Goal: Task Accomplishment & Management: Use online tool/utility

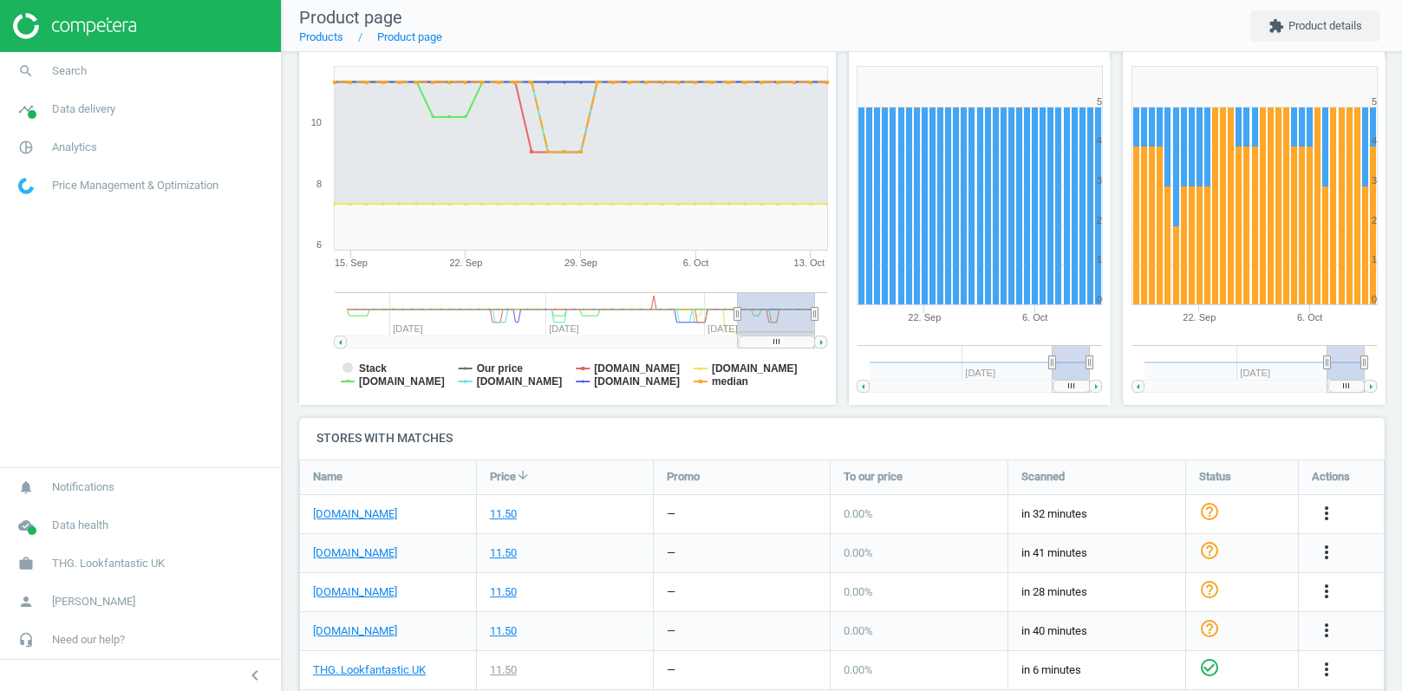
scroll to position [308, 0]
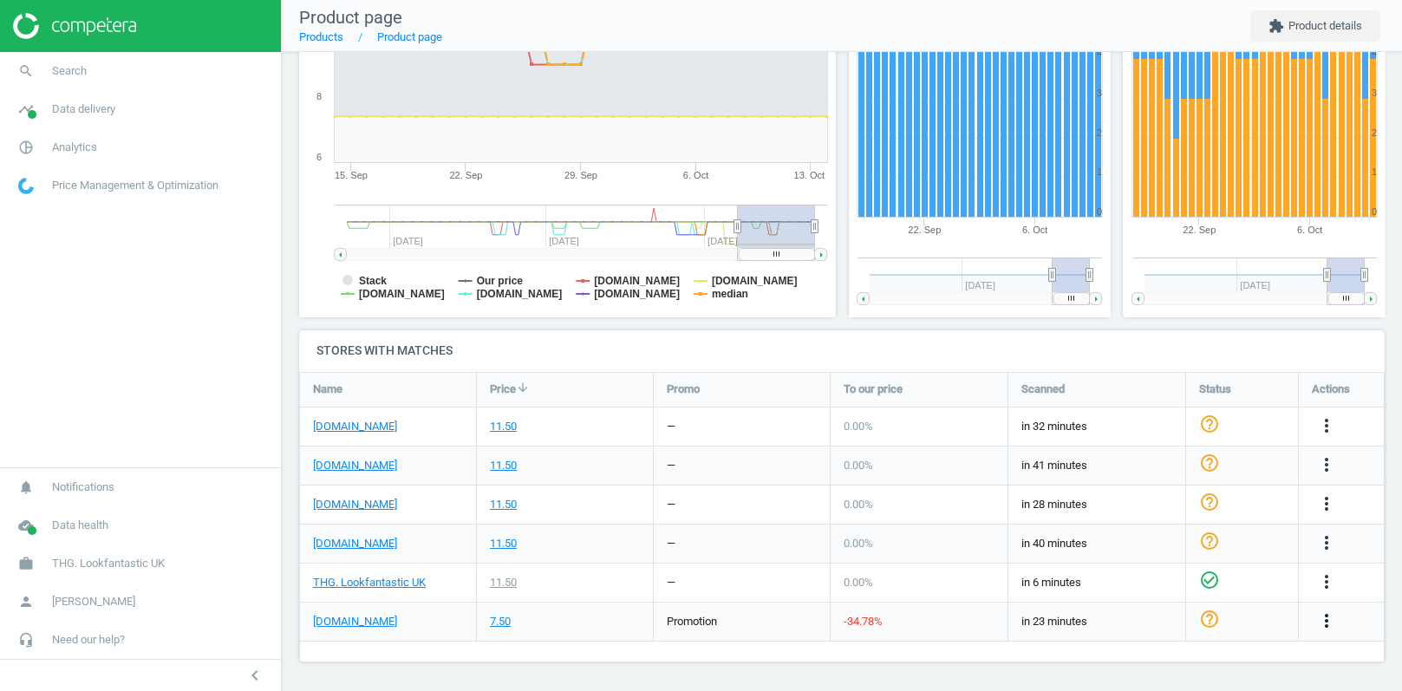
click at [1327, 622] on icon "more_vert" at bounding box center [1326, 620] width 21 height 21
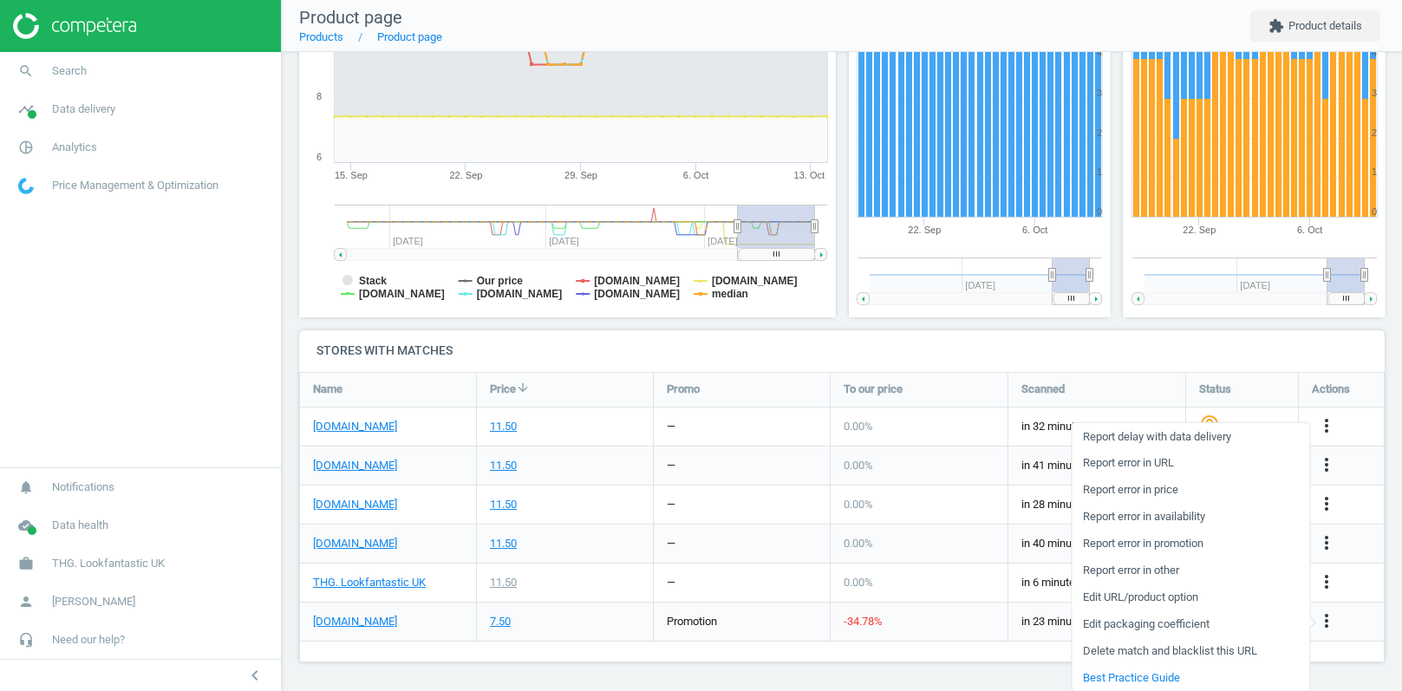
click at [1148, 596] on link "Edit URL/product option" at bounding box center [1190, 596] width 238 height 27
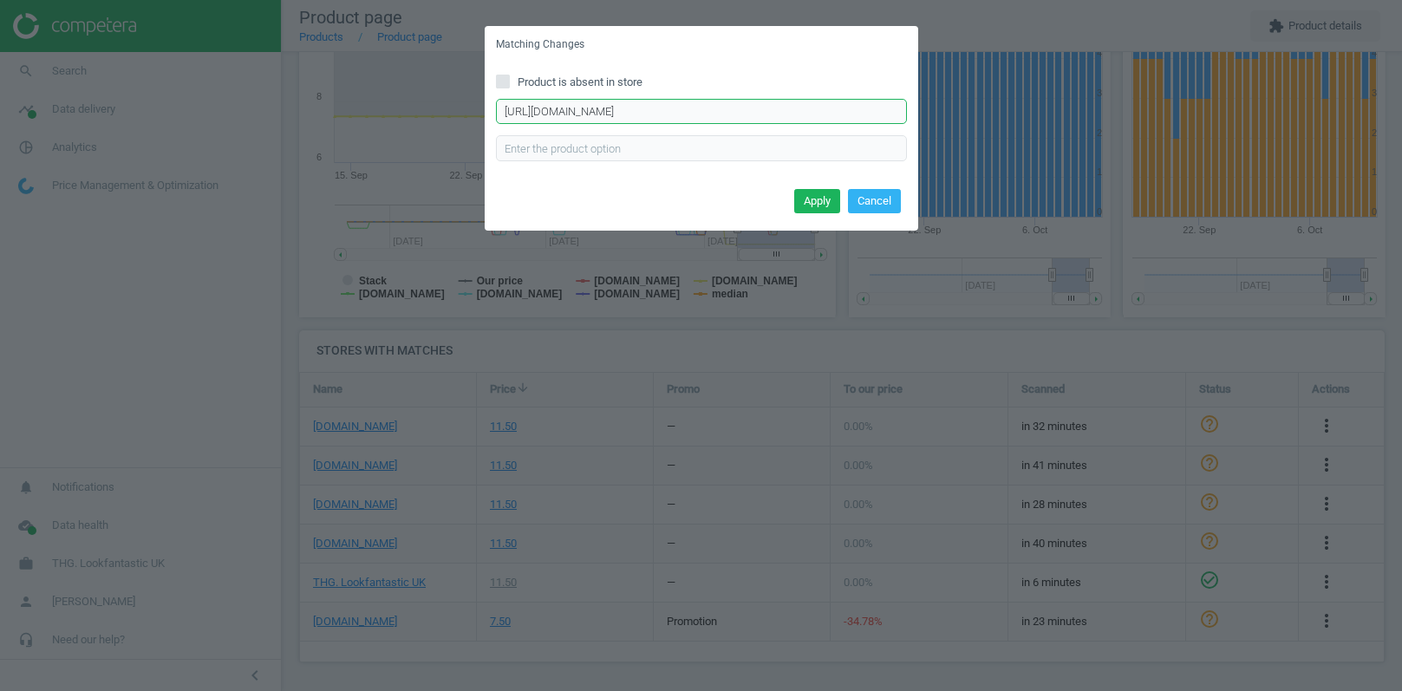
click at [734, 117] on input "https://www.sephora.co.uk/p/The-Ordinary-Glycolic-7-Toning-Solution-240ml?q=The…" at bounding box center [701, 112] width 411 height 26
click at [695, 258] on div "Matching Changes Product is absent in store https://www.sephora.co.uk/p/The-Ord…" at bounding box center [701, 345] width 1402 height 691
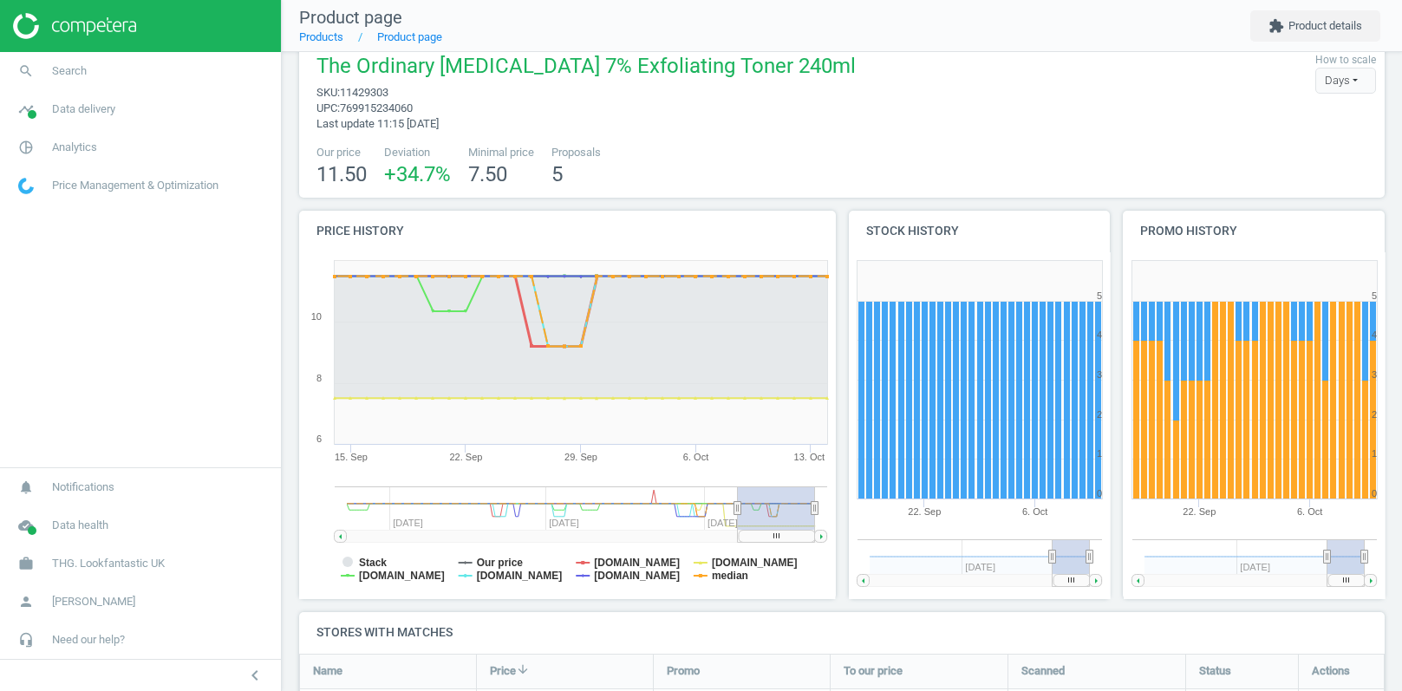
scroll to position [0, 0]
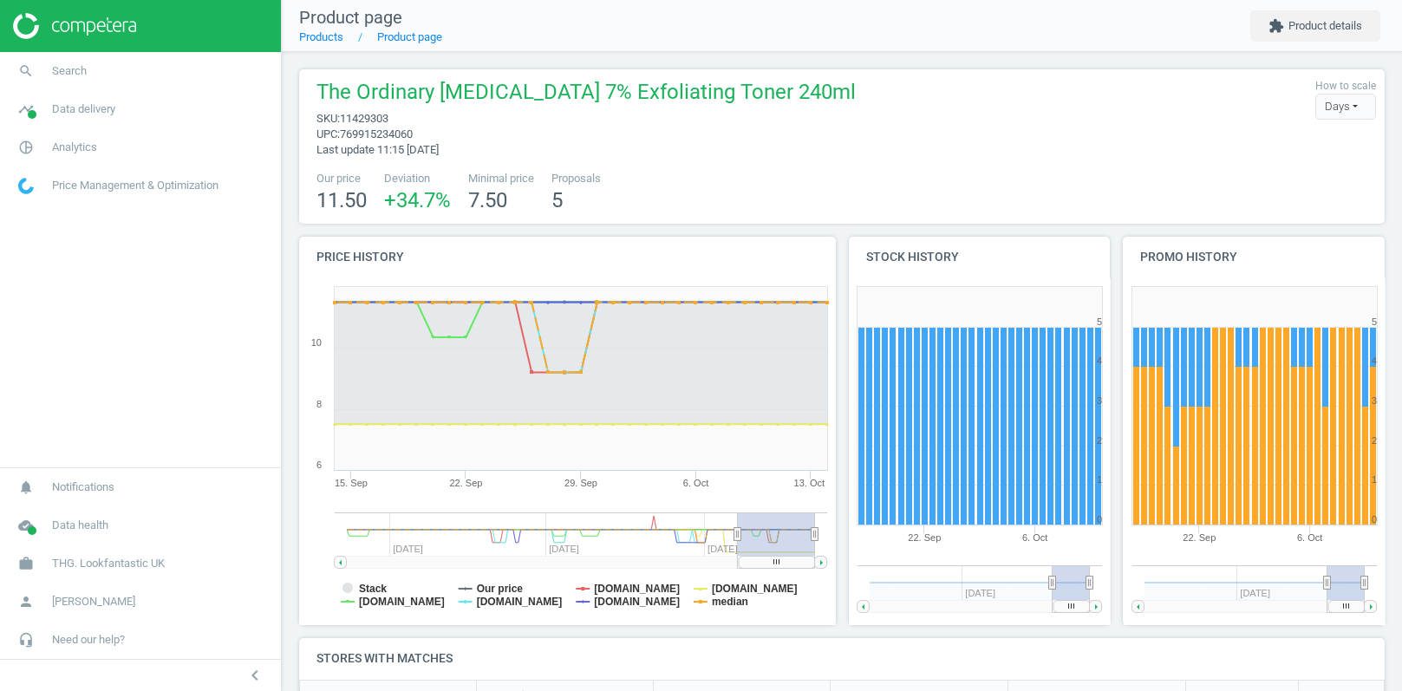
click at [374, 127] on span "769915234060" at bounding box center [376, 133] width 73 height 13
click at [374, 121] on span "11429303" at bounding box center [364, 118] width 49 height 13
copy span "11429303"
click at [74, 112] on span "Data delivery" at bounding box center [83, 109] width 63 height 16
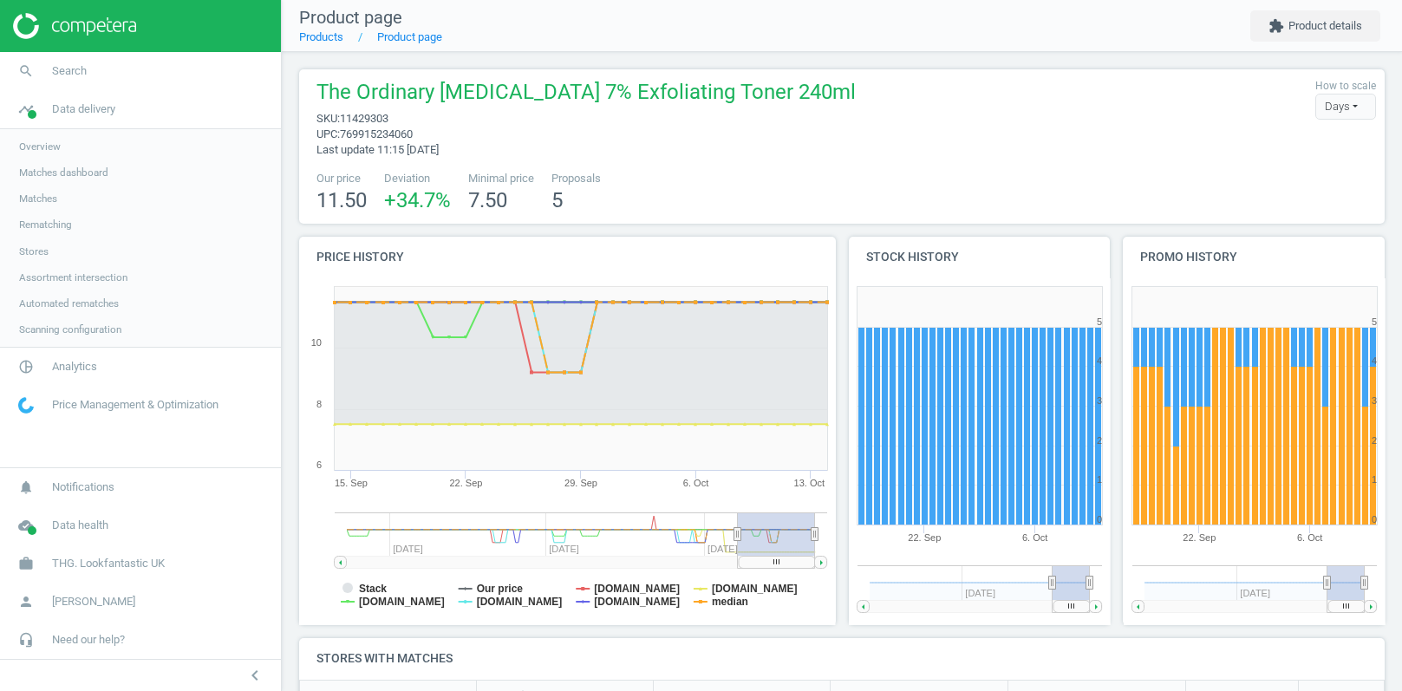
click at [36, 249] on span "Stores" at bounding box center [33, 251] width 29 height 14
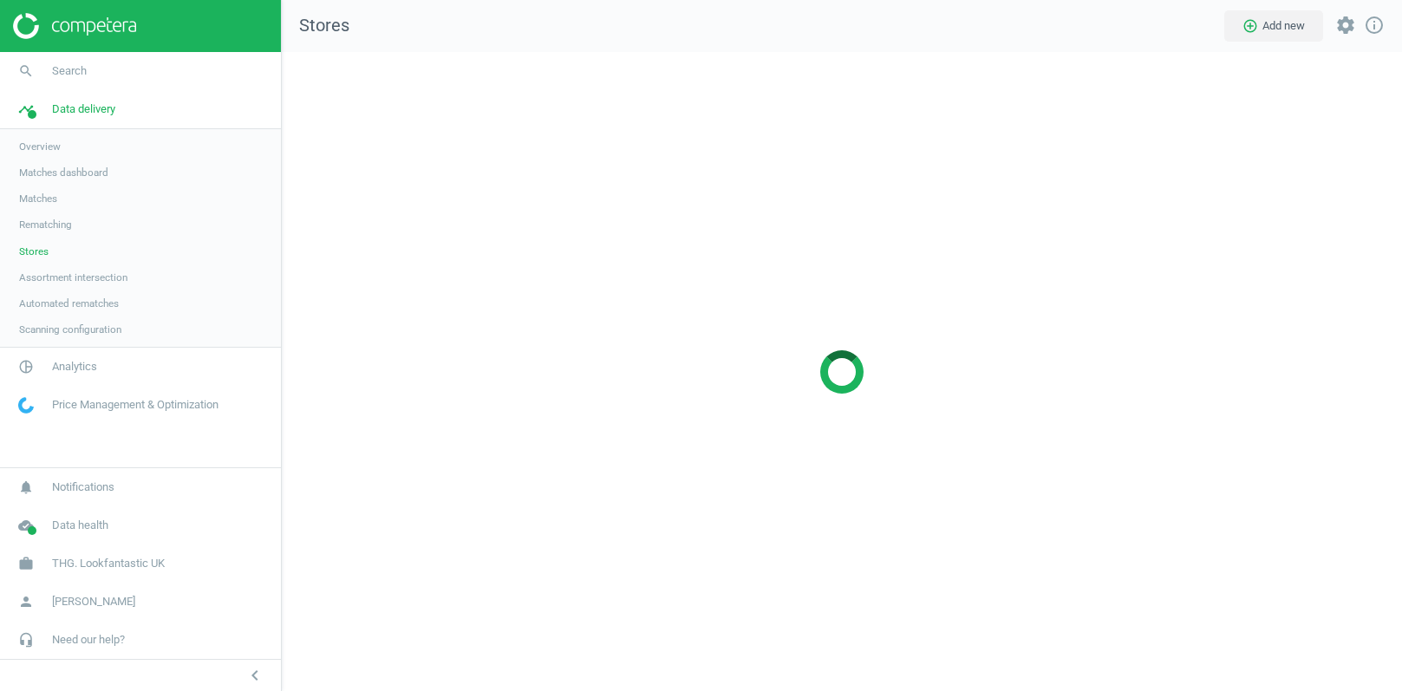
scroll to position [640, 1121]
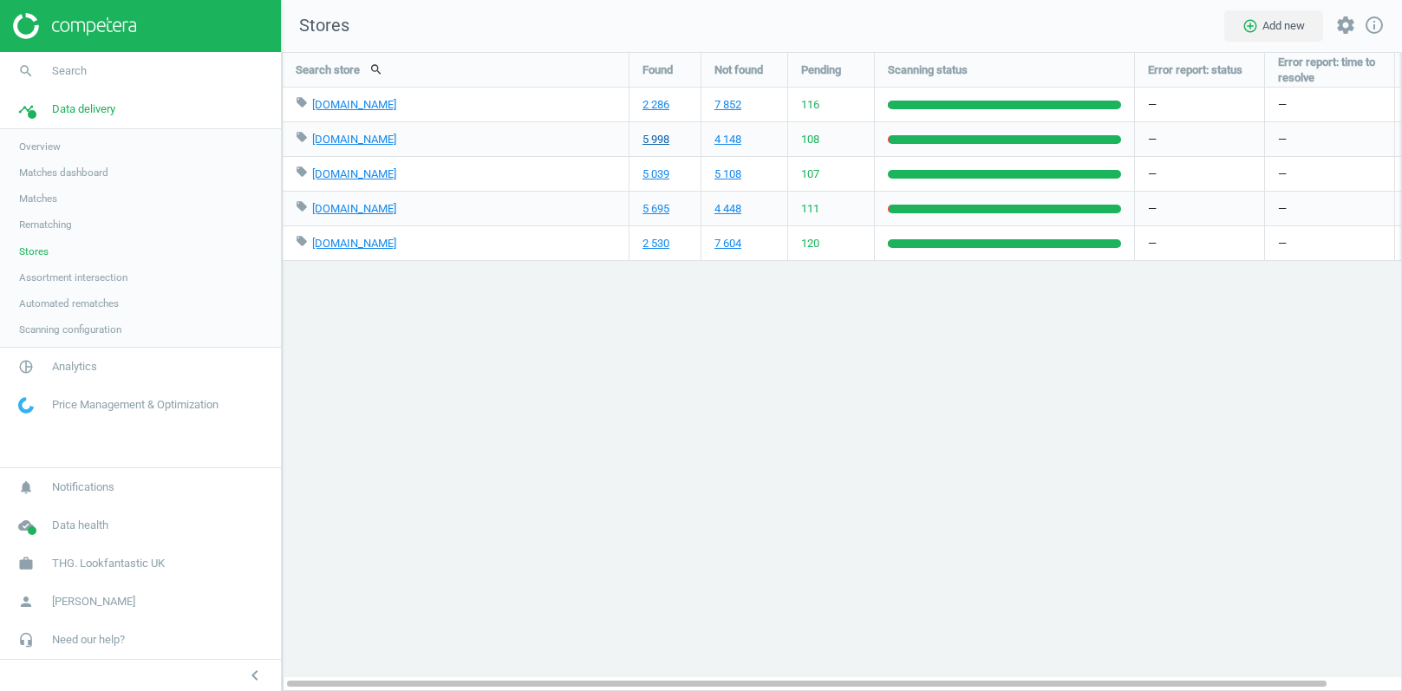
click at [649, 142] on link "5 998" at bounding box center [655, 140] width 27 height 16
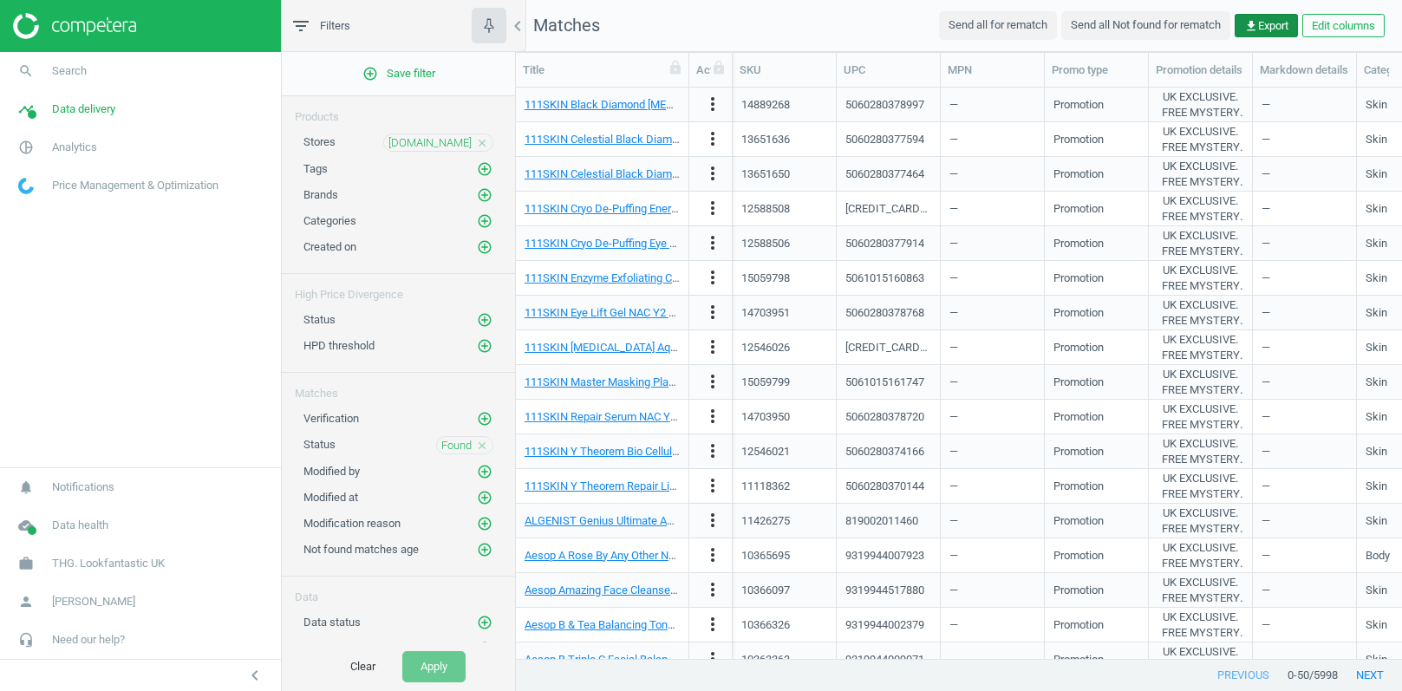
click at [1252, 26] on span "get_app Export" at bounding box center [1266, 26] width 44 height 16
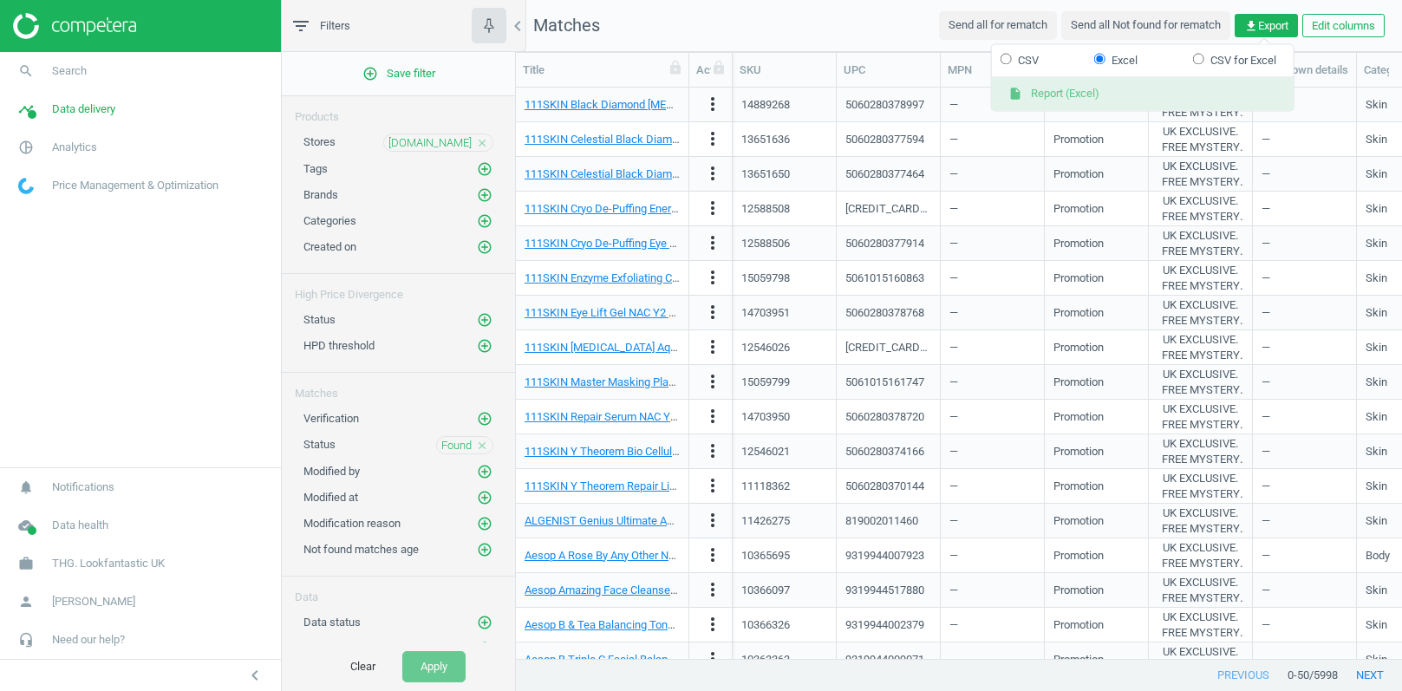
click at [1090, 95] on button "insert_drive_file Report (Excel)" at bounding box center [1143, 94] width 302 height 33
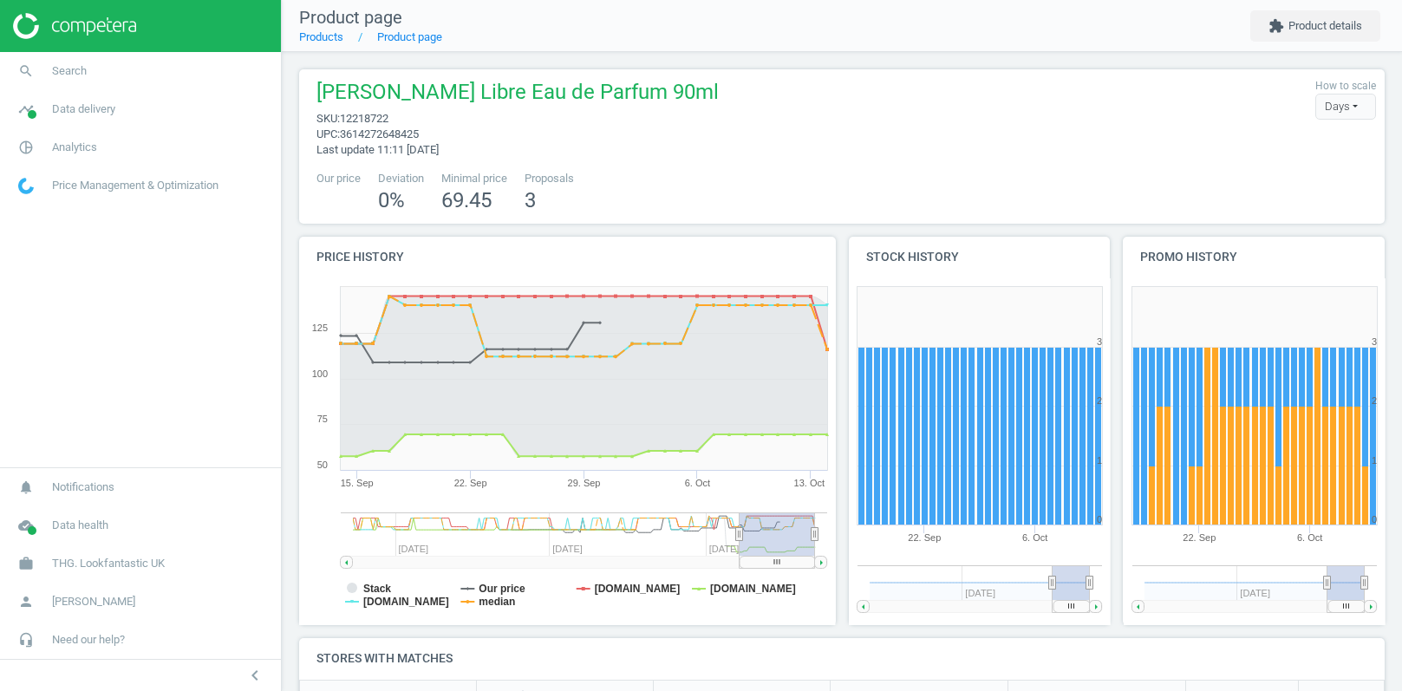
click at [382, 114] on span "12218722" at bounding box center [364, 118] width 49 height 13
copy span "12218722"
click at [81, 561] on span "THG. Lookfantastic UK" at bounding box center [108, 564] width 113 height 16
click at [69, 518] on span "Switch campaign" at bounding box center [57, 512] width 77 height 14
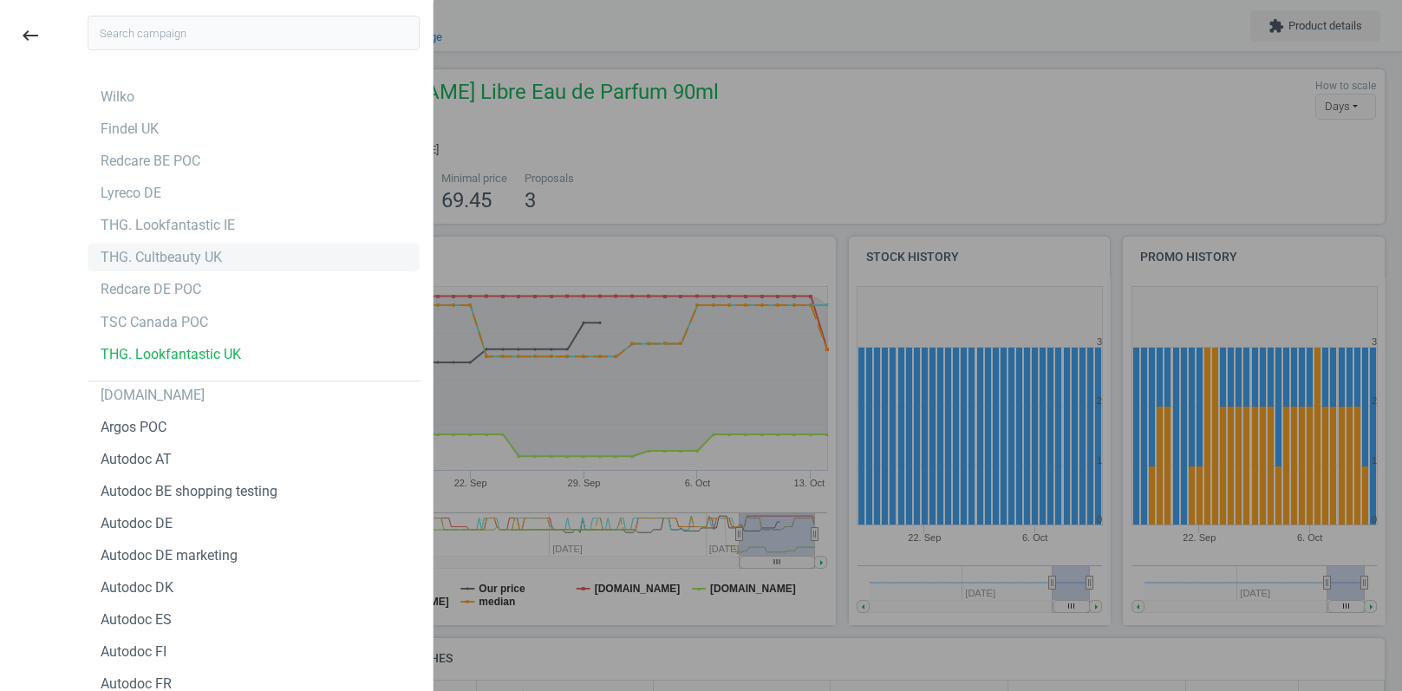
click at [169, 257] on div "THG. Cultbeauty UK" at bounding box center [161, 257] width 121 height 19
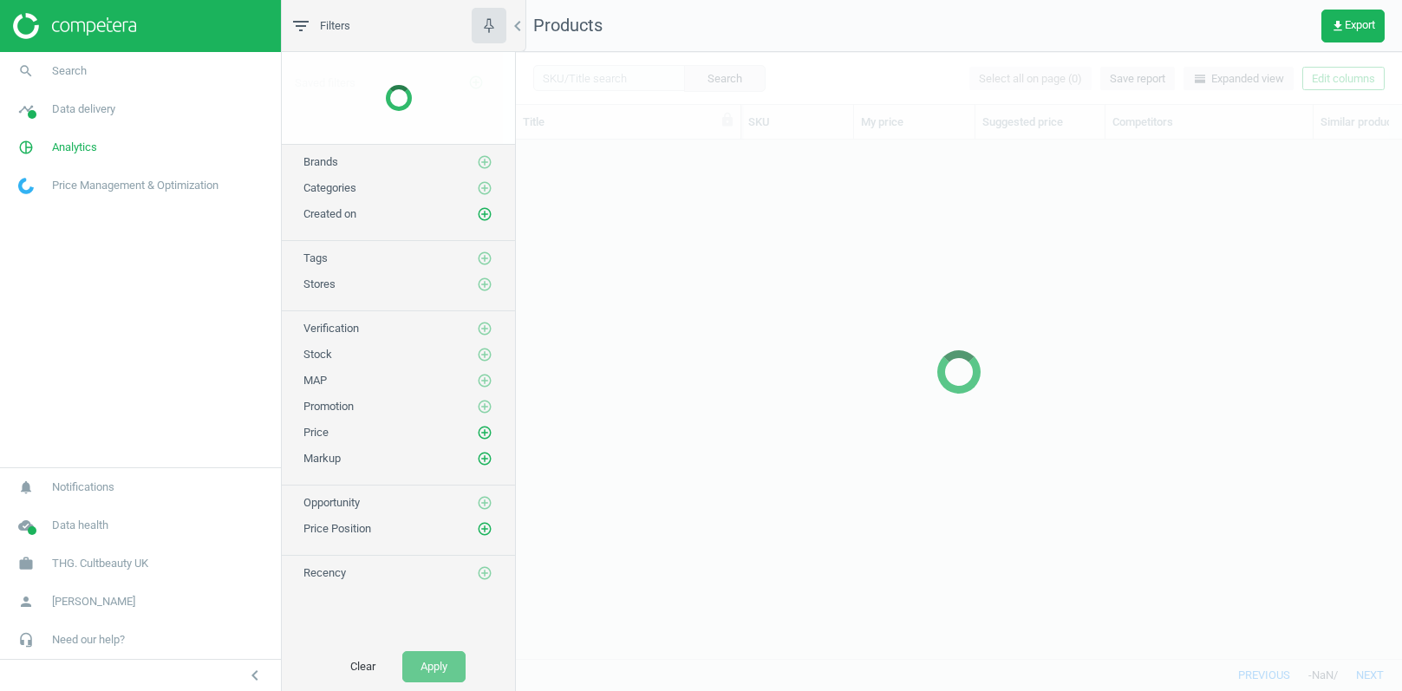
scroll to position [520, 885]
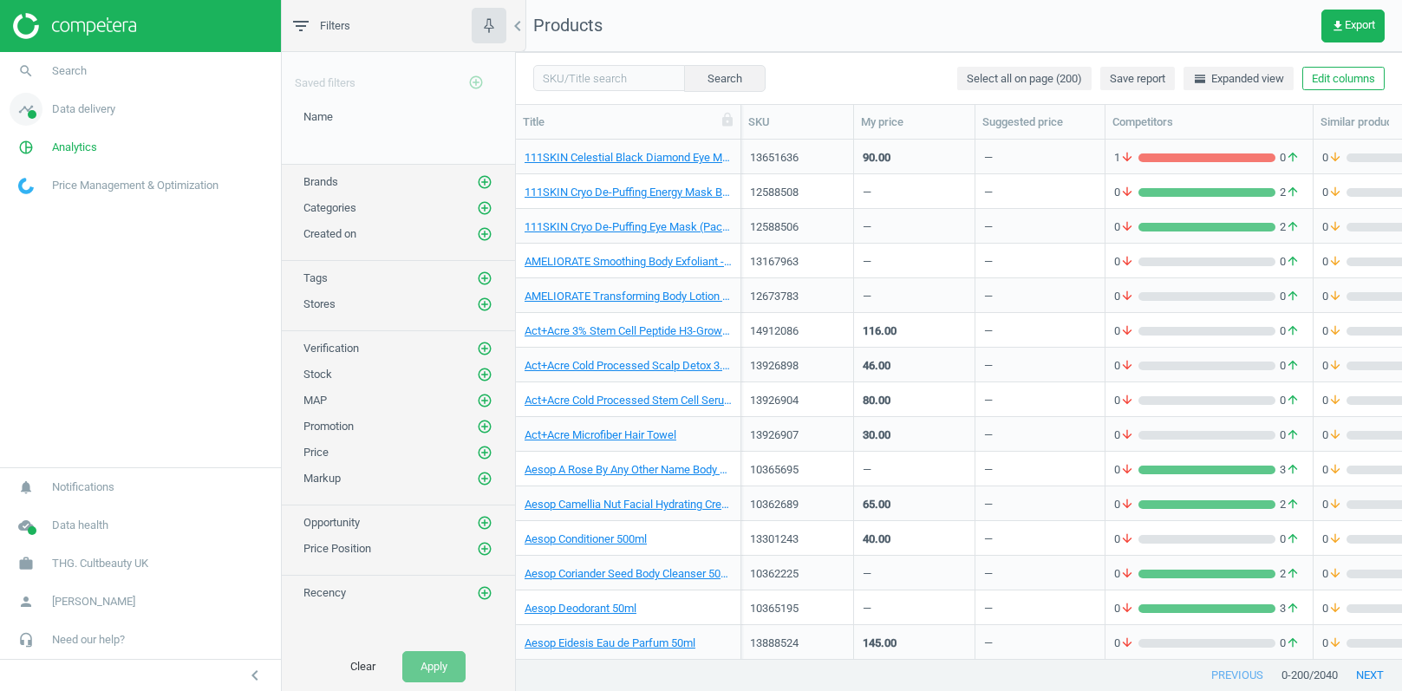
click at [90, 103] on span "Data delivery" at bounding box center [83, 109] width 63 height 16
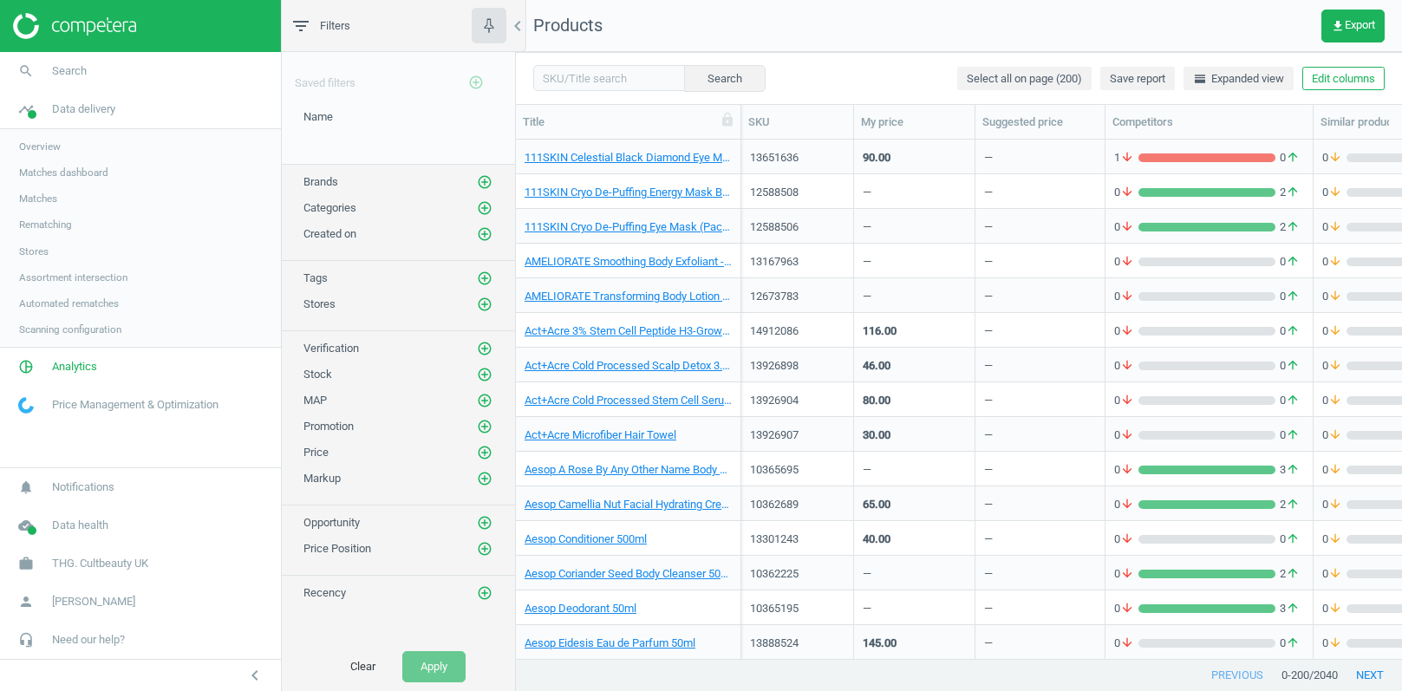
click at [41, 247] on span "Stores" at bounding box center [33, 251] width 29 height 14
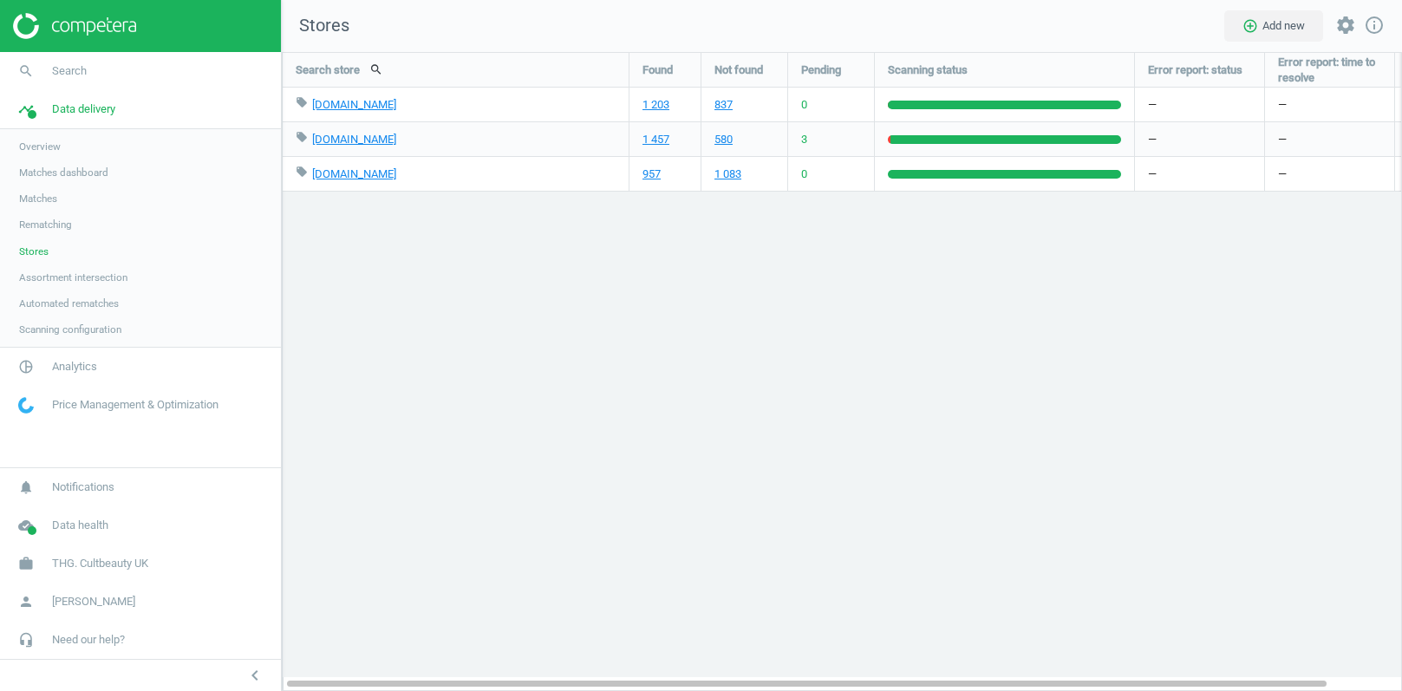
scroll to position [640, 1121]
click at [655, 140] on link "1 457" at bounding box center [655, 140] width 27 height 16
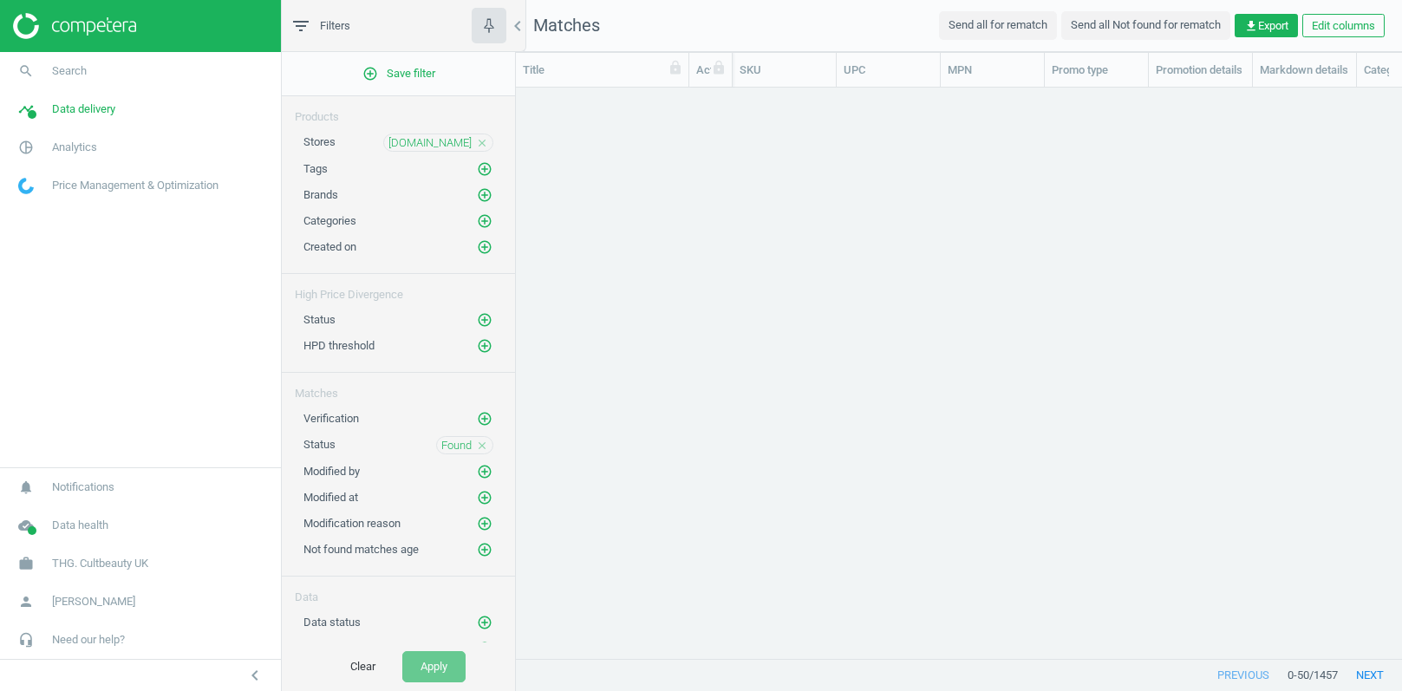
scroll to position [572, 885]
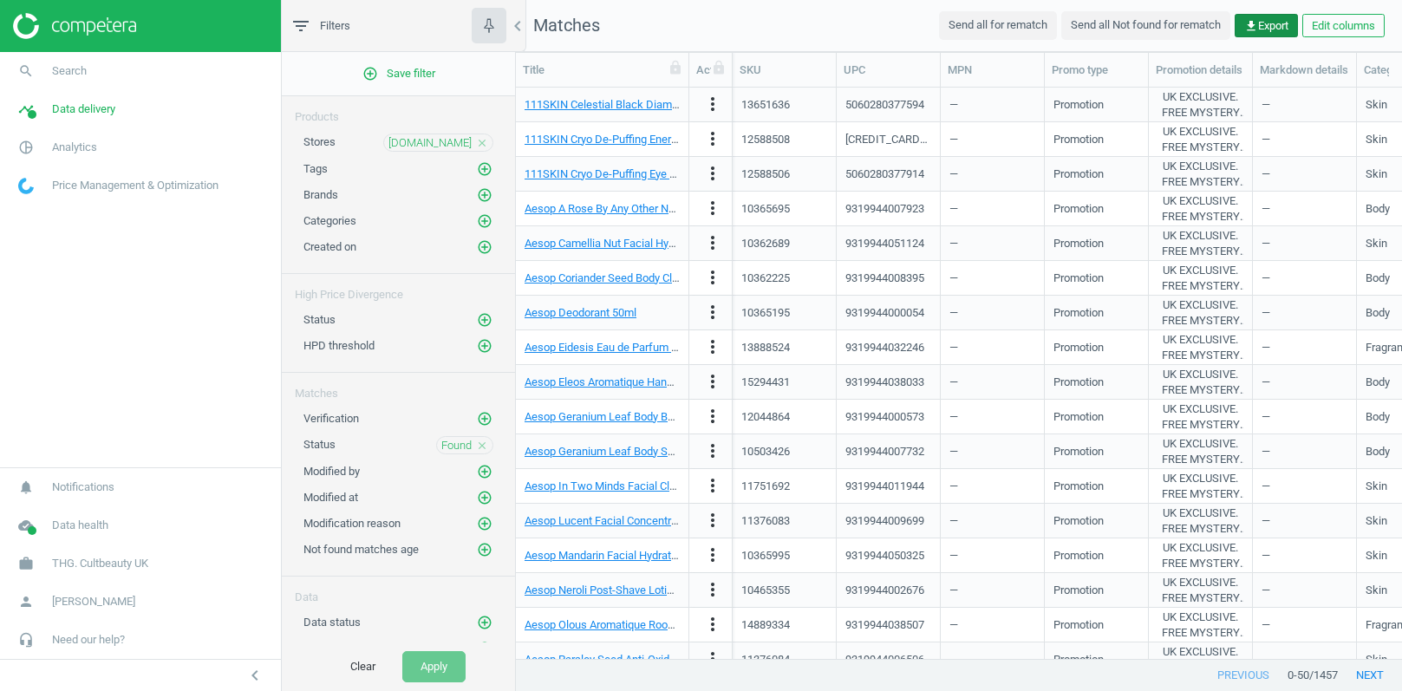
click at [1263, 29] on span "get_app Export" at bounding box center [1266, 26] width 44 height 16
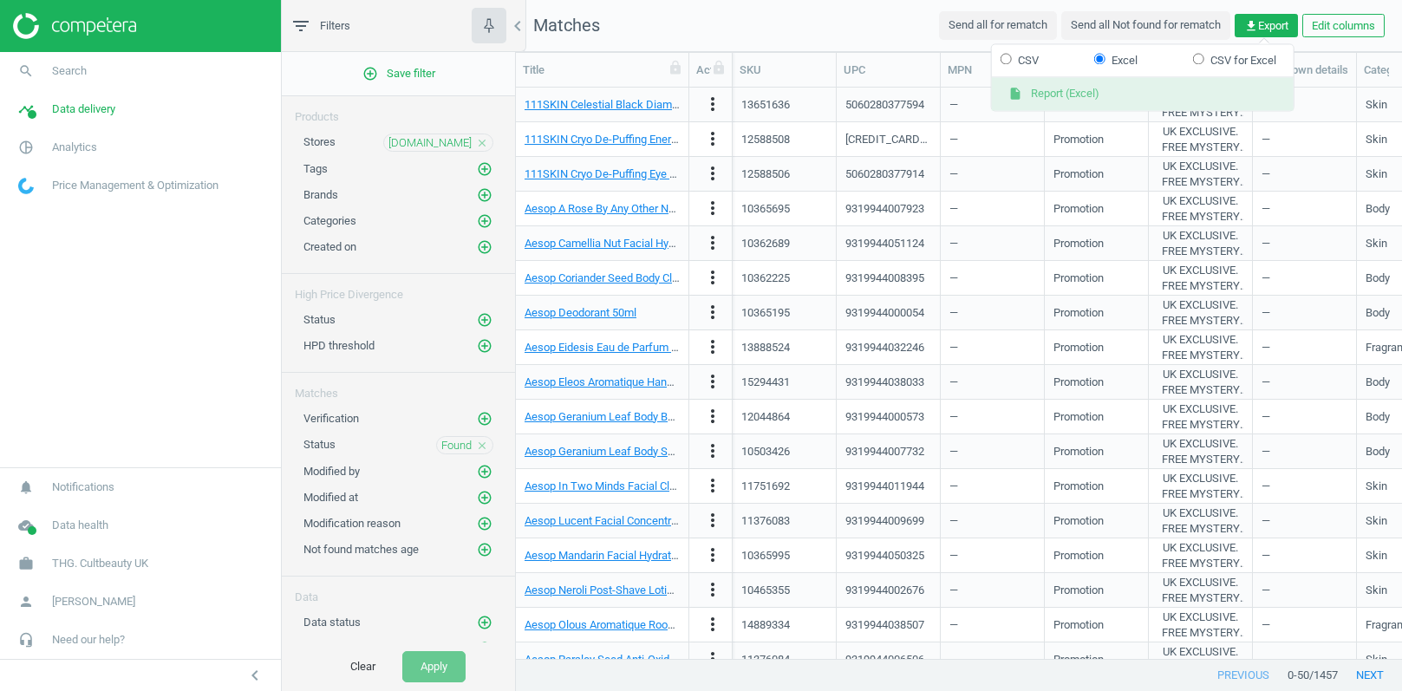
click at [1069, 89] on button "insert_drive_file Report (Excel)" at bounding box center [1143, 94] width 302 height 33
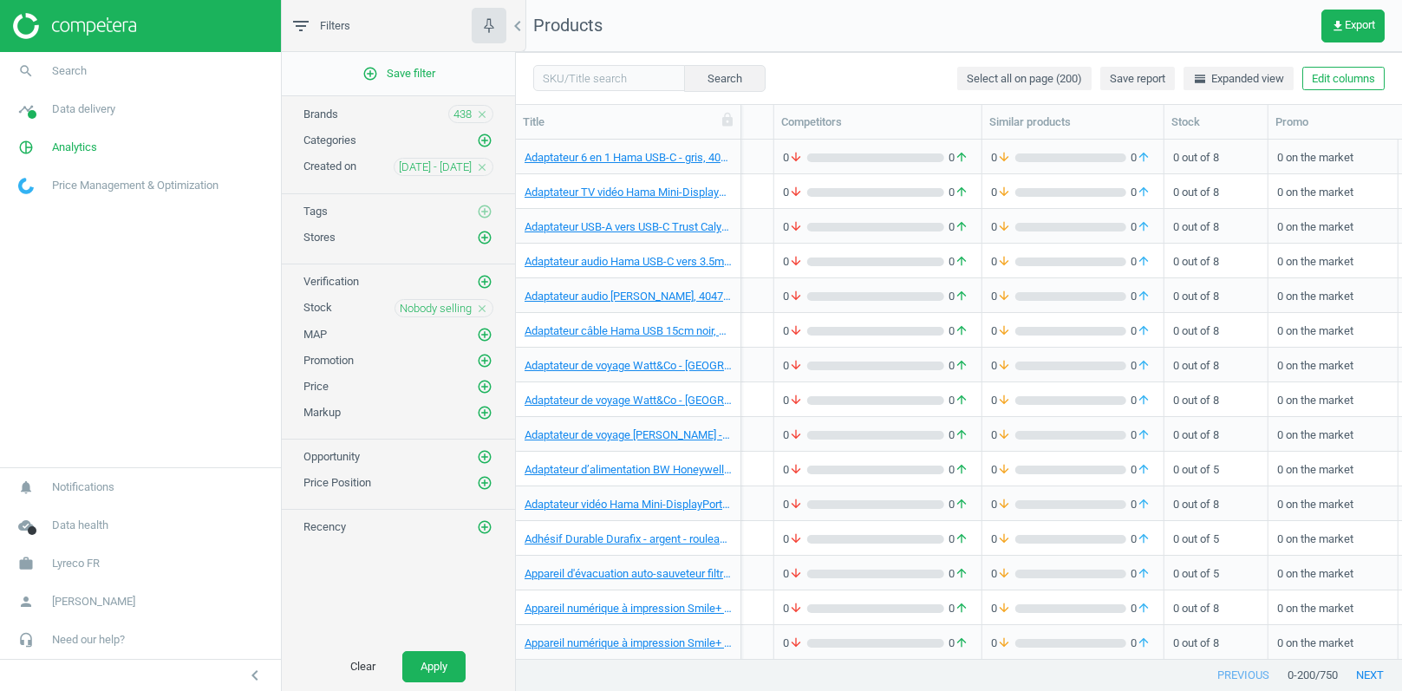
scroll to position [0, 331]
click at [698, 160] on link "Adaptateur 6 en 1 Hama USB-C - gris, 4047443437075" at bounding box center [627, 158] width 207 height 16
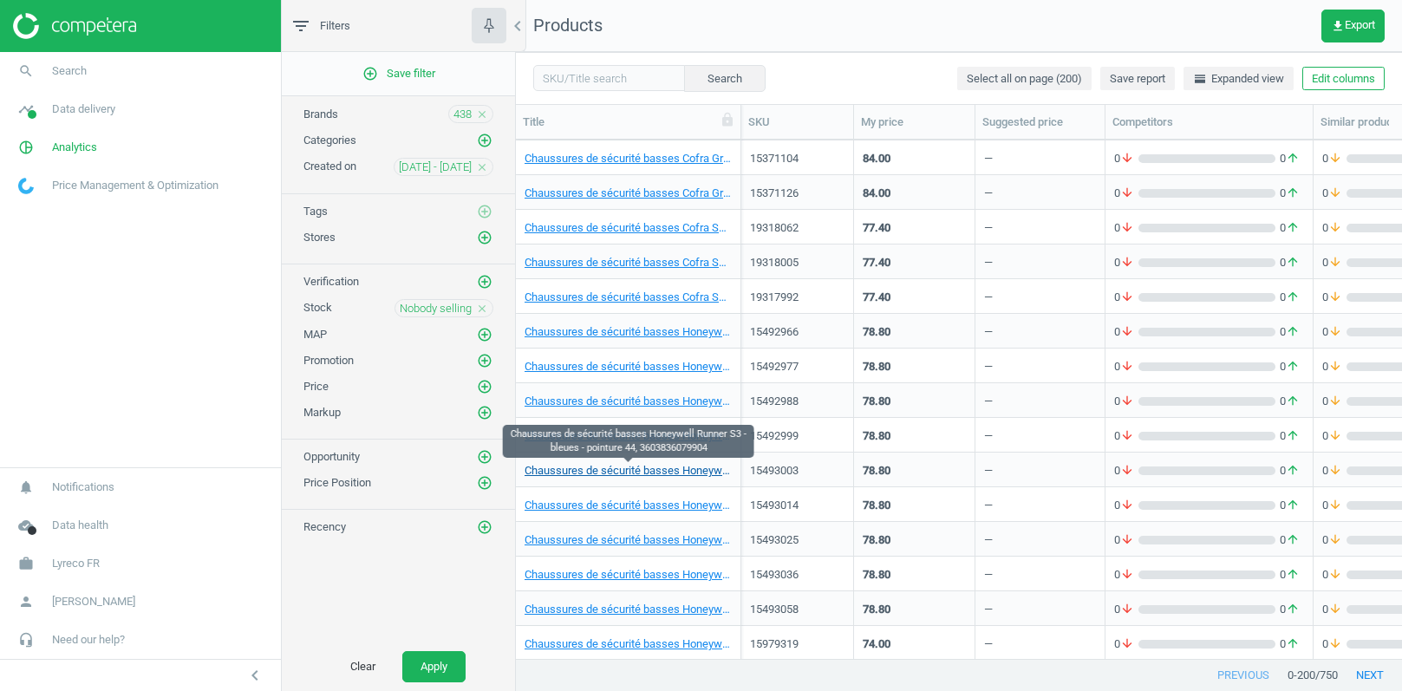
click at [691, 470] on link "Chaussures de sécurité basses Honeywell Runner S3 - bleues - pointure 44, 36038…" at bounding box center [627, 471] width 207 height 16
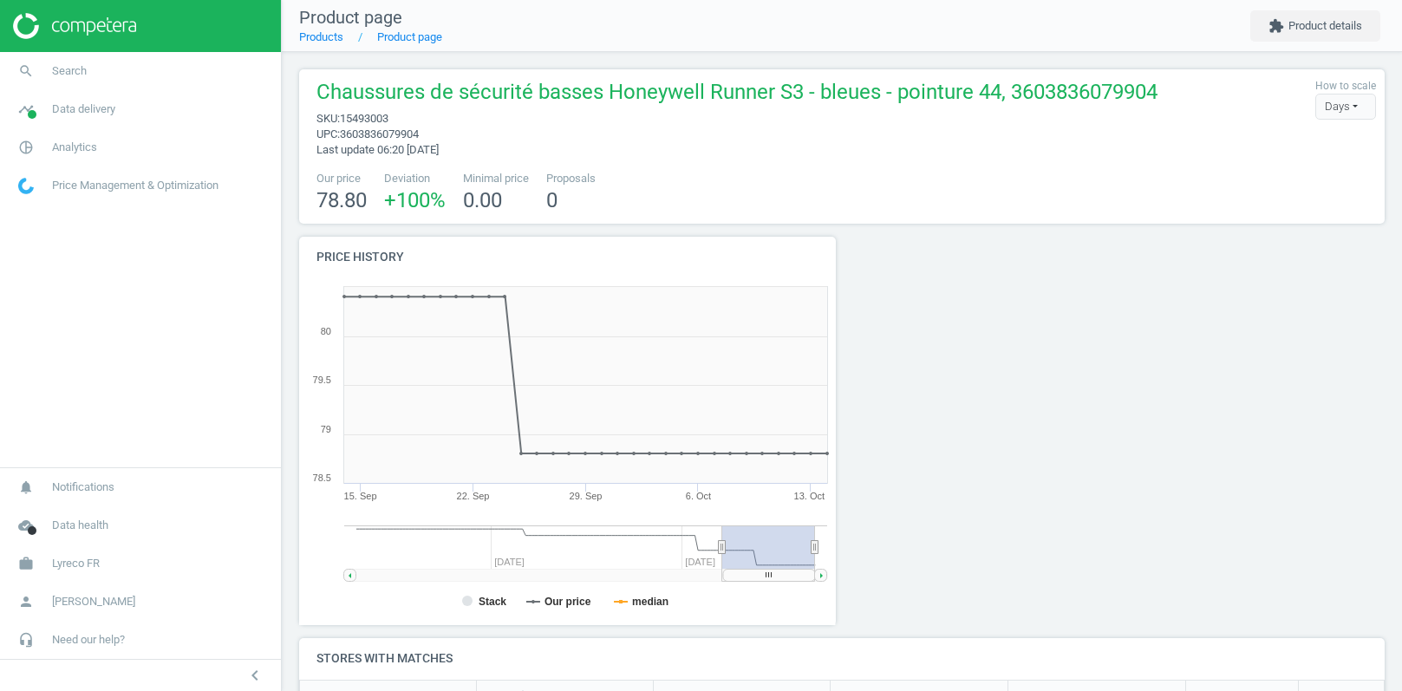
click at [418, 133] on span "3603836079904" at bounding box center [379, 133] width 79 height 13
copy span "3603836079904"
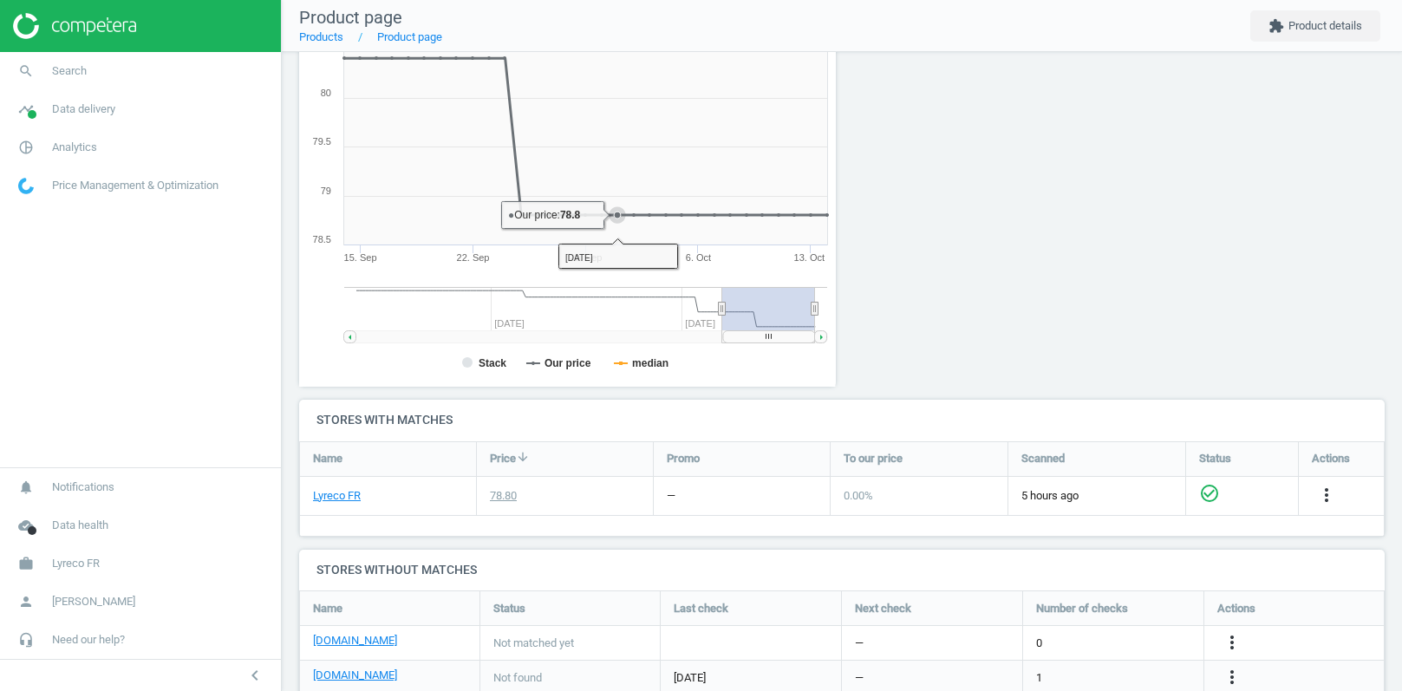
scroll to position [397, 0]
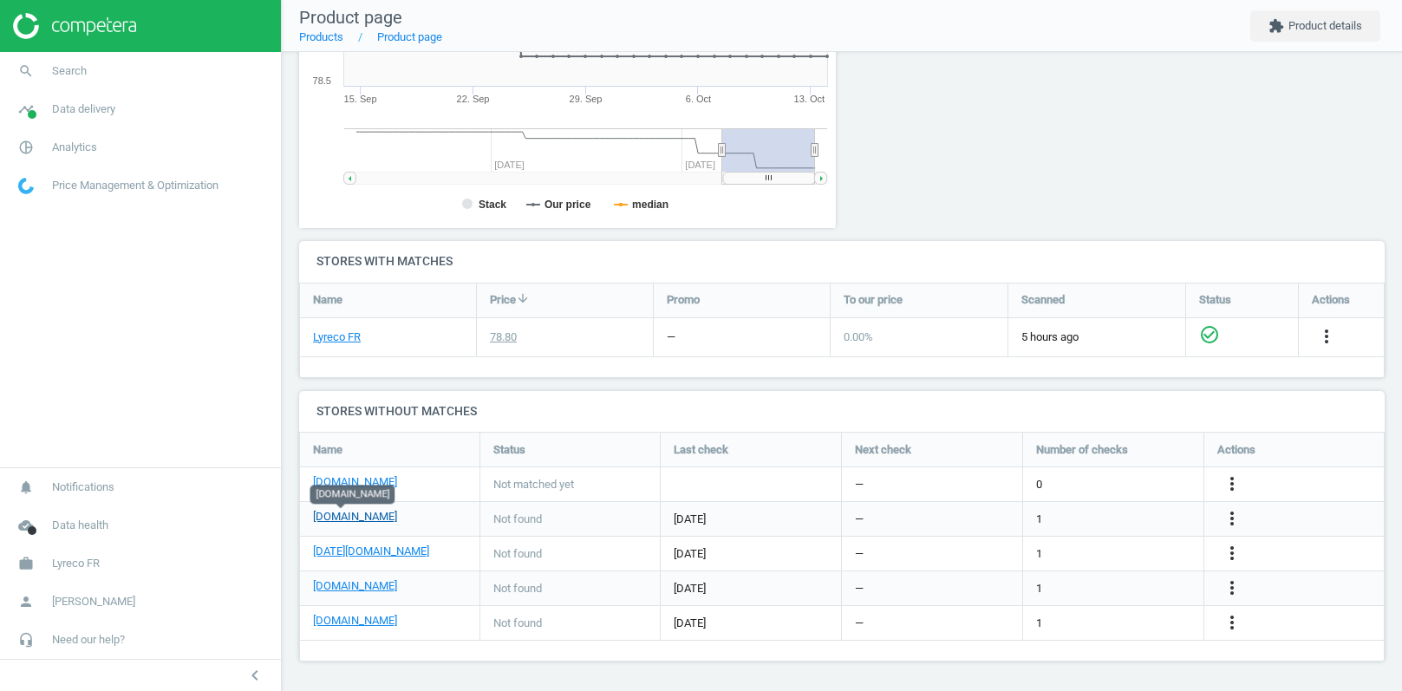
click at [343, 516] on link "[DOMAIN_NAME]" at bounding box center [355, 517] width 84 height 16
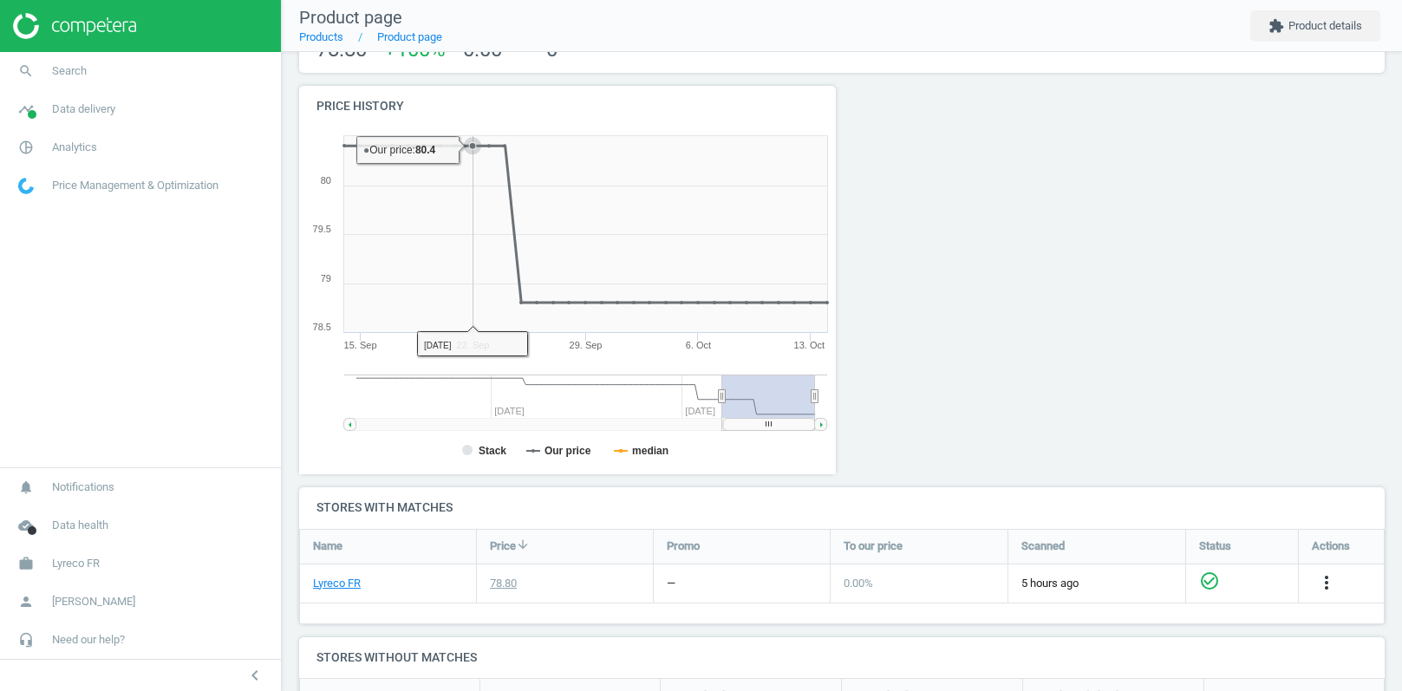
scroll to position [196, 0]
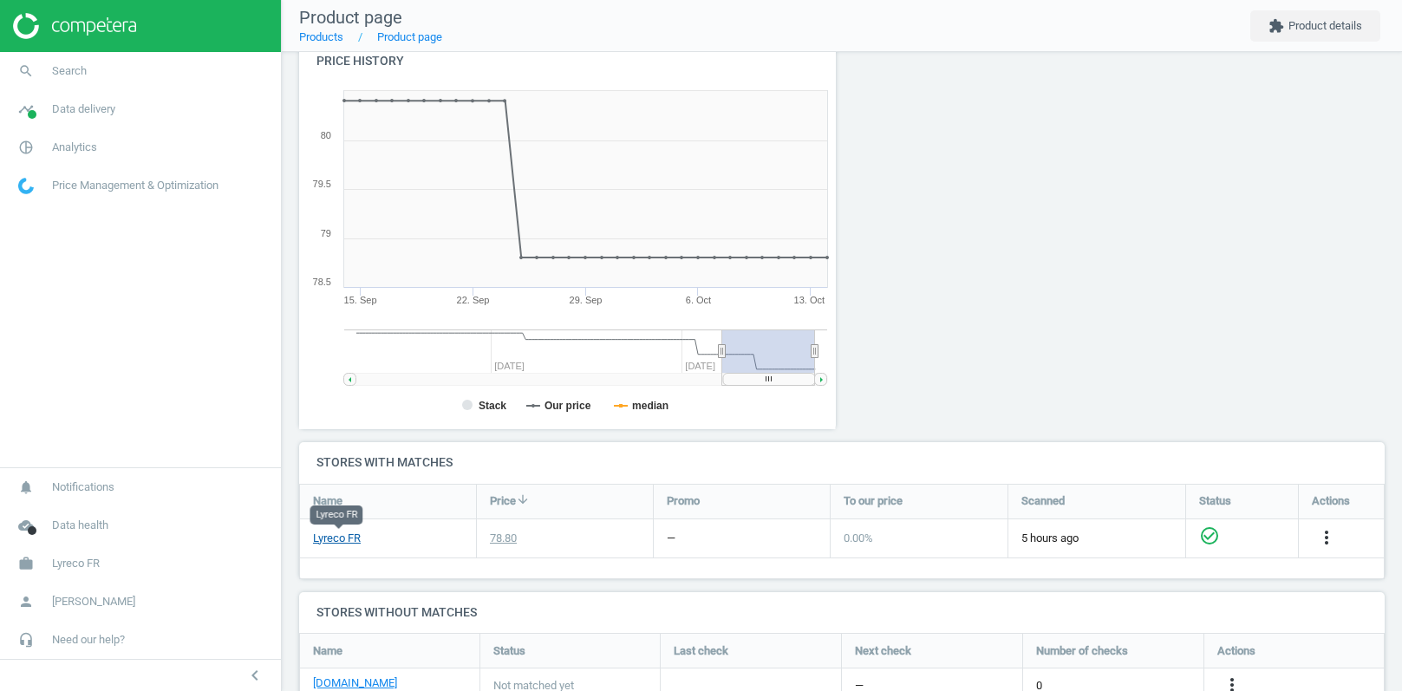
click at [337, 536] on link "Lyreco FR" at bounding box center [337, 539] width 48 height 16
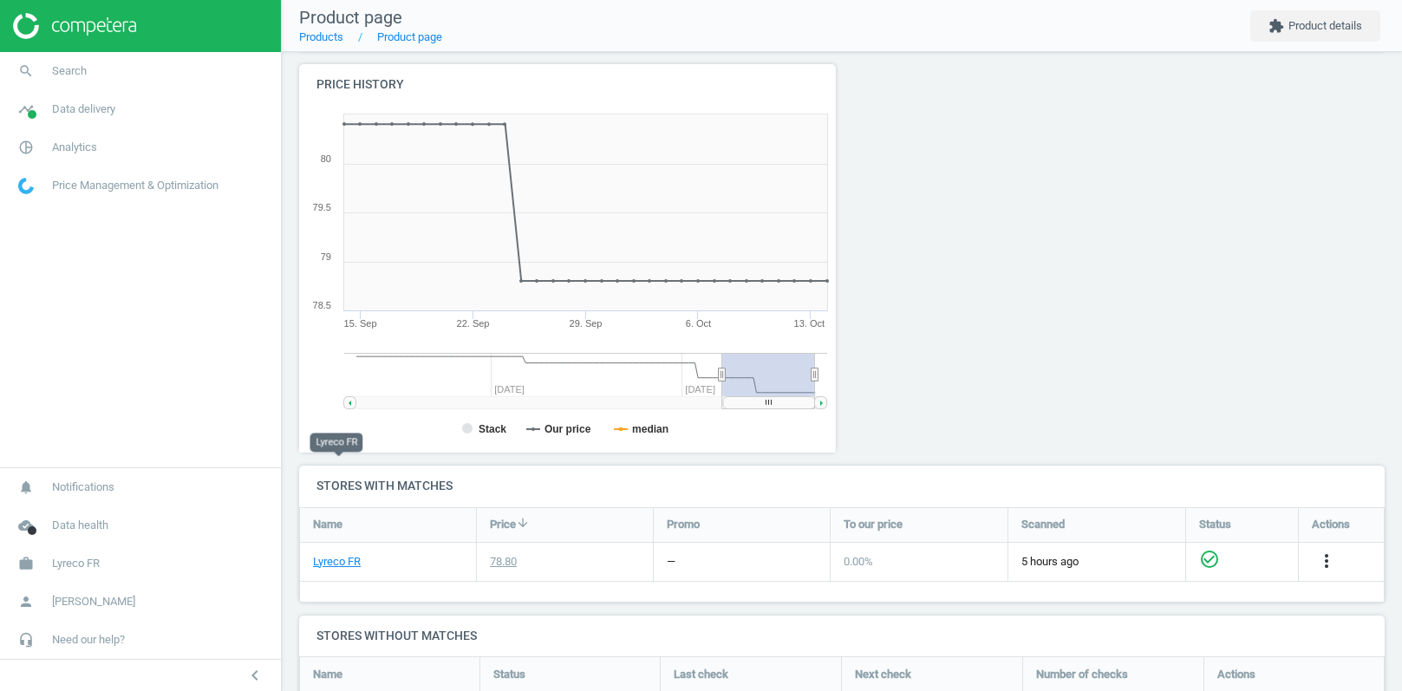
scroll to position [357, 0]
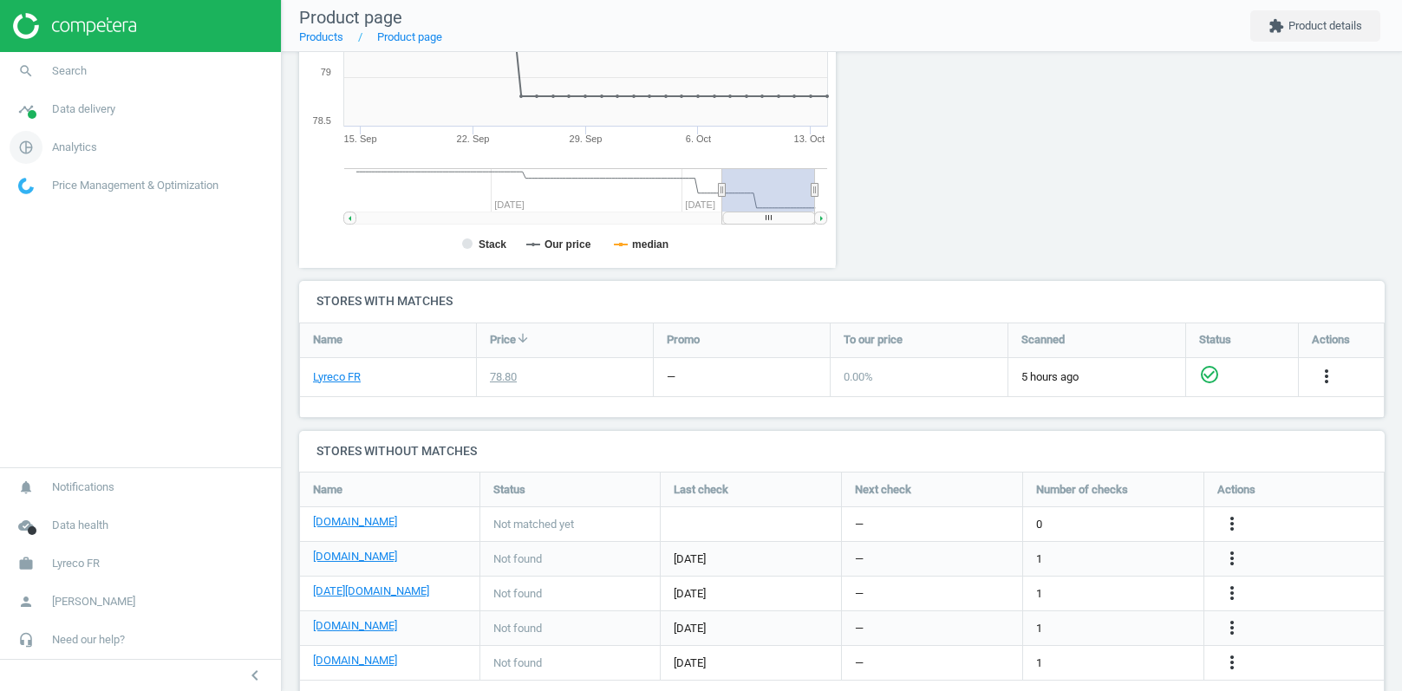
click at [73, 141] on span "Analytics" at bounding box center [74, 148] width 45 height 16
click at [78, 112] on span "Data delivery" at bounding box center [83, 109] width 63 height 16
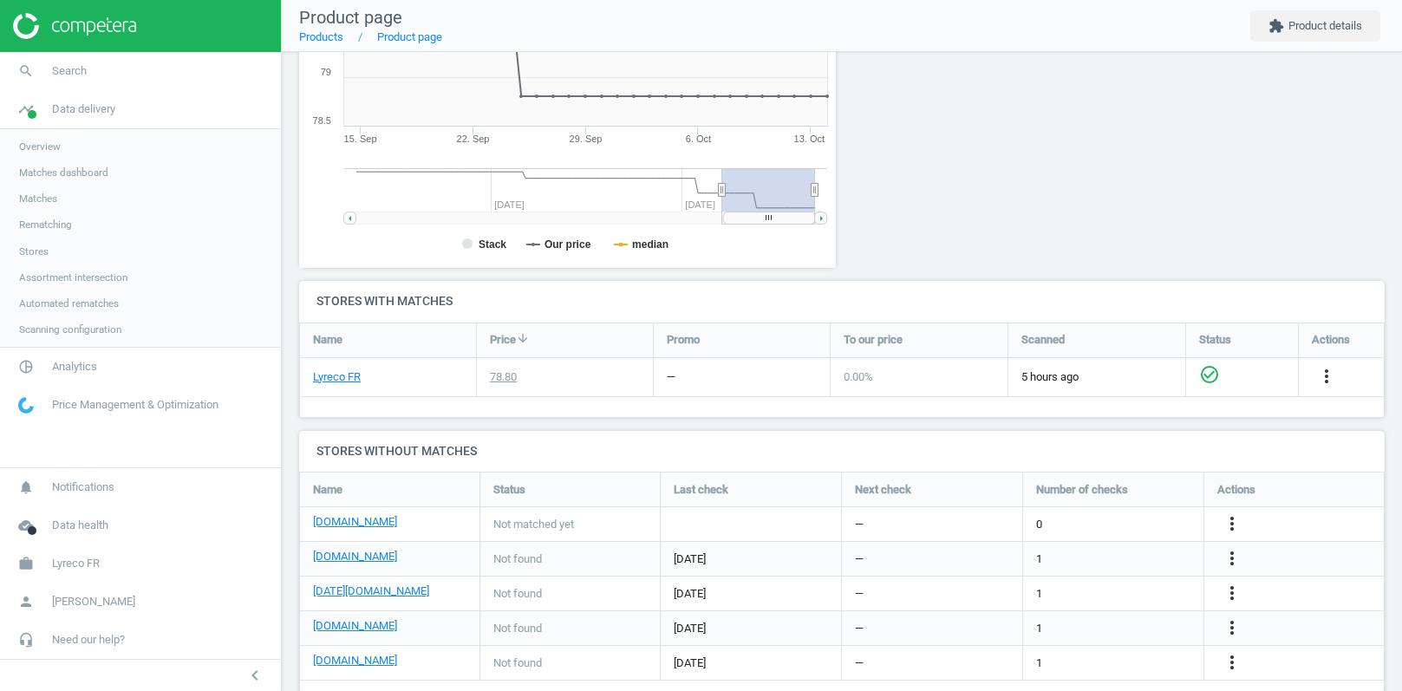
click at [49, 277] on span "Assortment intersection" at bounding box center [73, 277] width 108 height 14
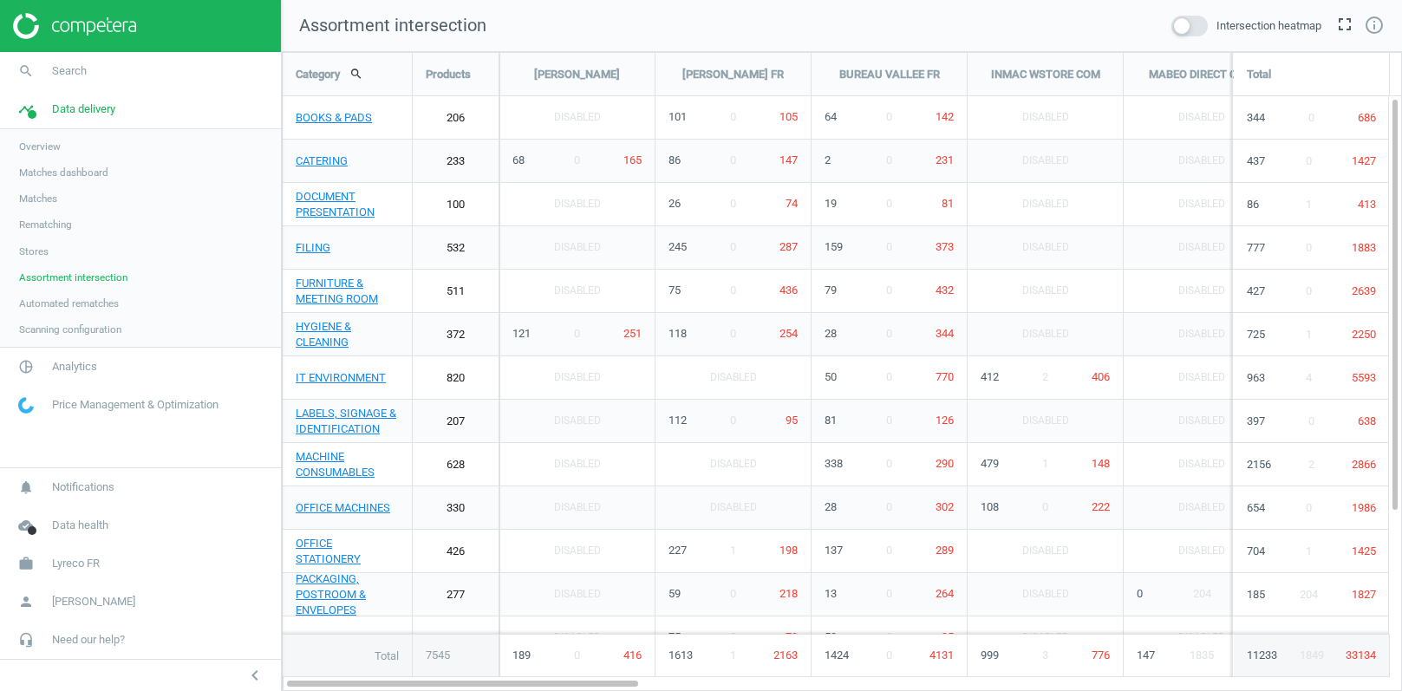
scroll to position [640, 1121]
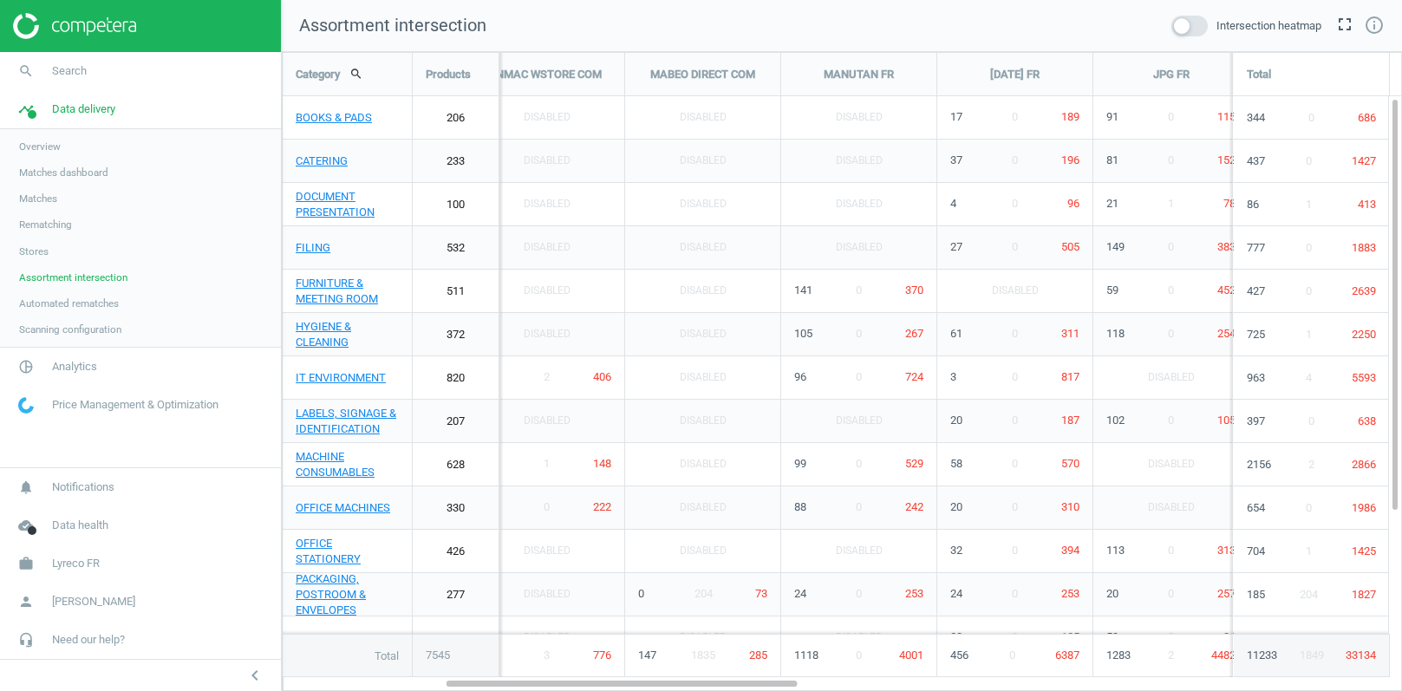
click at [1185, 21] on span at bounding box center [1189, 26] width 36 height 21
click at [0, 0] on input "checkbox" at bounding box center [0, 0] width 0 height 0
